Goal: Information Seeking & Learning: Learn about a topic

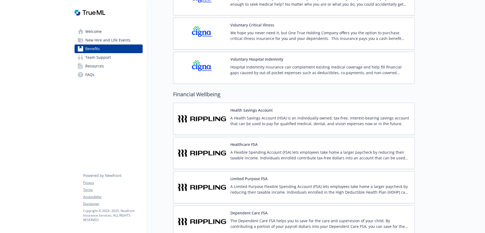
scroll to position [806, 0]
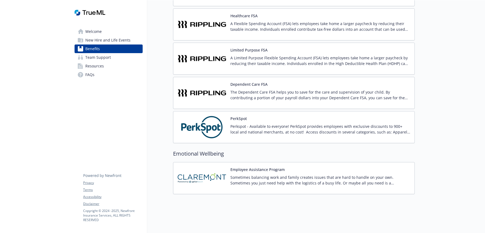
click at [268, 123] on p "Perkspot - Available to everyone! PerkSpot provides employees with exclusive di…" at bounding box center [321, 128] width 180 height 11
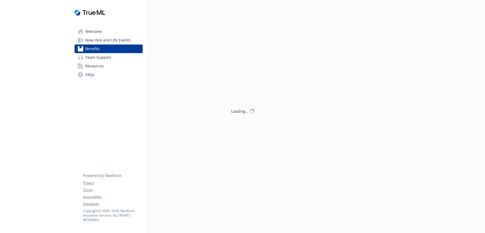
scroll to position [806, 0]
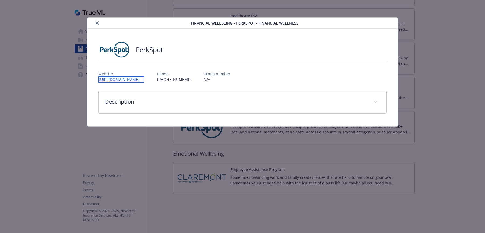
click at [122, 79] on link "[URL][DOMAIN_NAME]" at bounding box center [121, 79] width 46 height 6
